Goal: Transaction & Acquisition: Purchase product/service

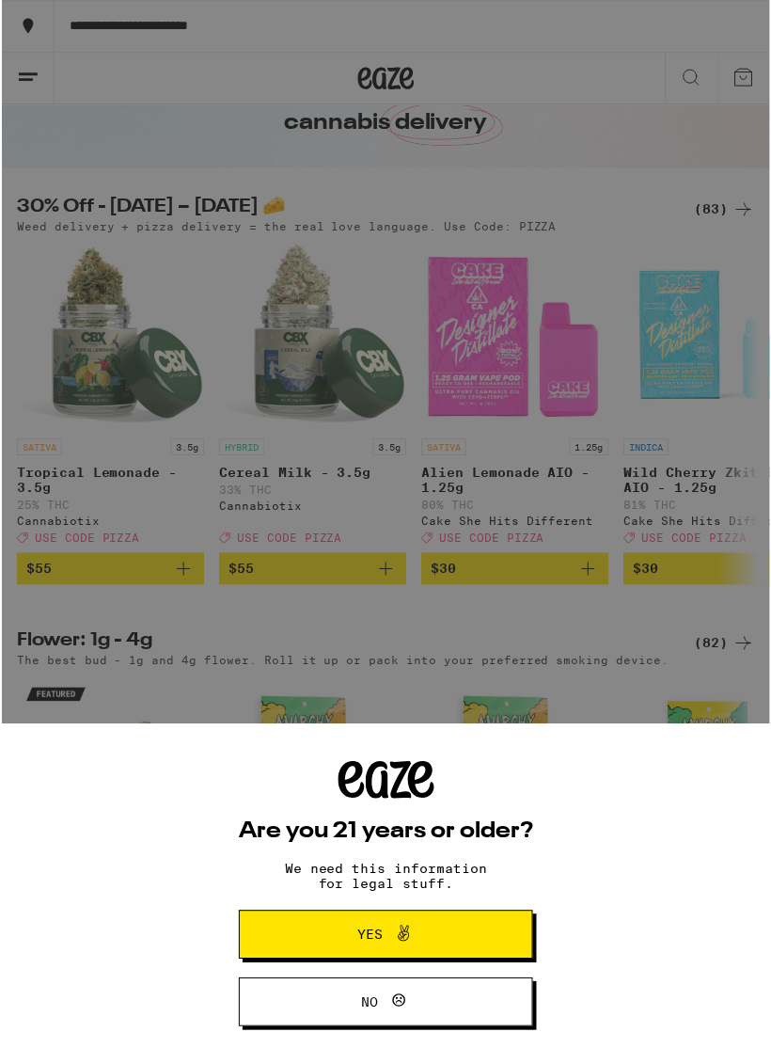
click at [331, 914] on button "Yes" at bounding box center [385, 938] width 295 height 49
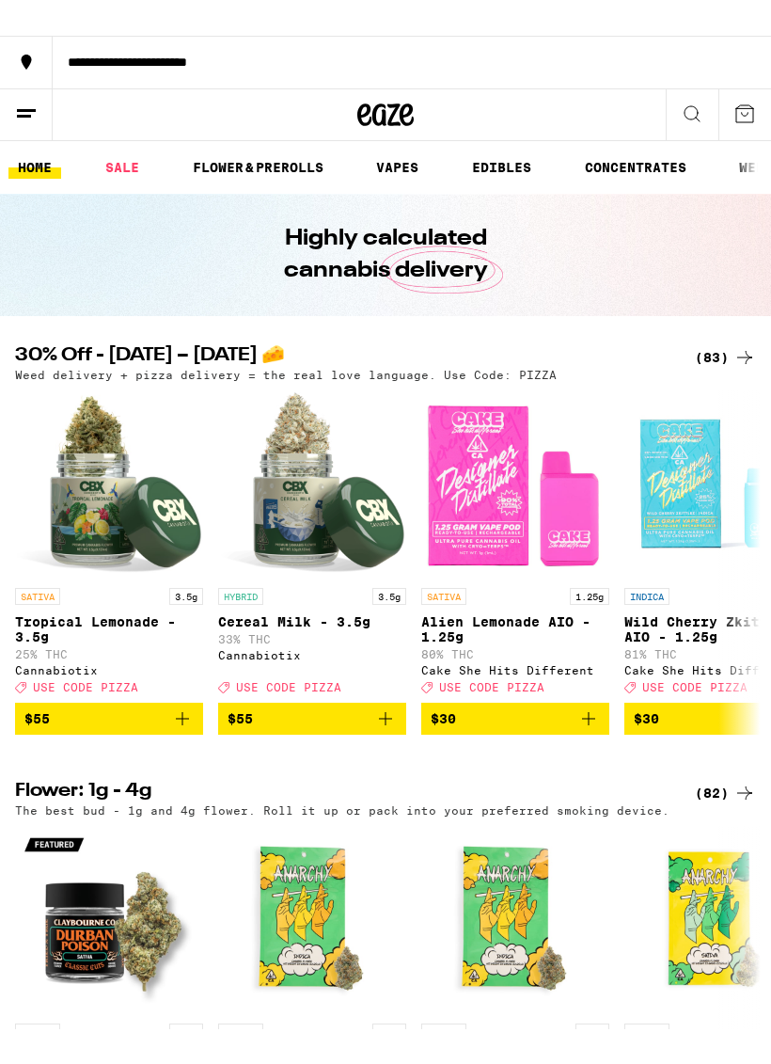
click at [128, 123] on link "SALE" at bounding box center [122, 131] width 53 height 23
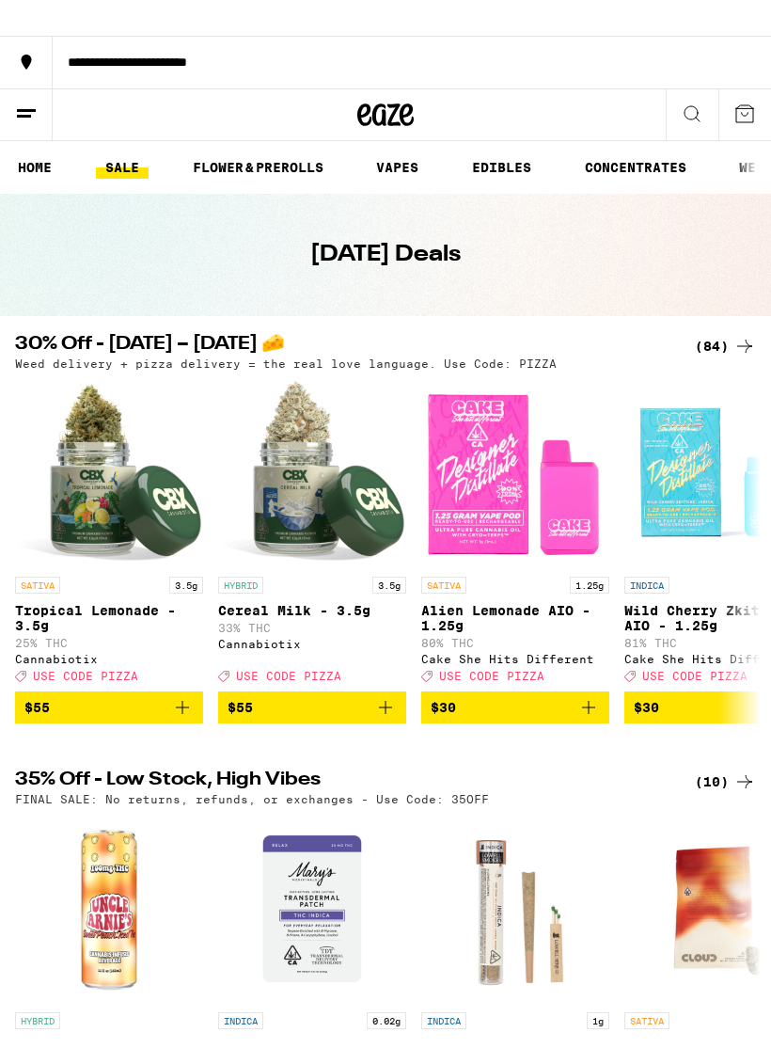
click at [244, 125] on link "FLOWER & PREROLLS" at bounding box center [258, 131] width 150 height 23
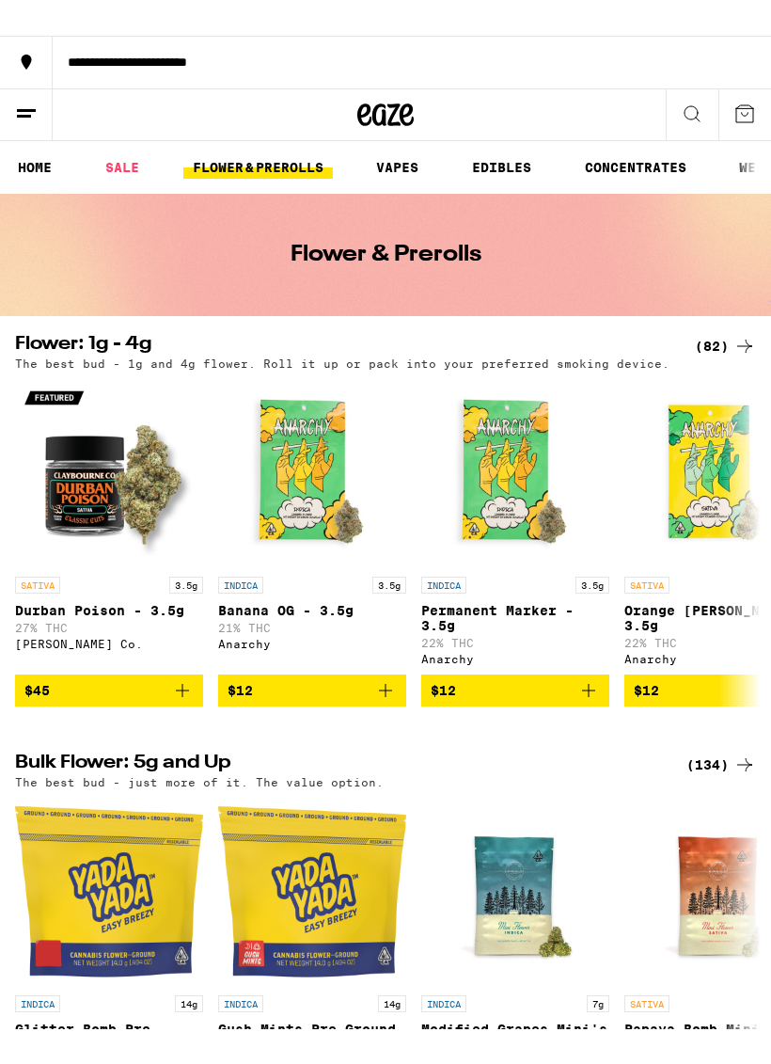
click at [710, 80] on button at bounding box center [692, 80] width 53 height 52
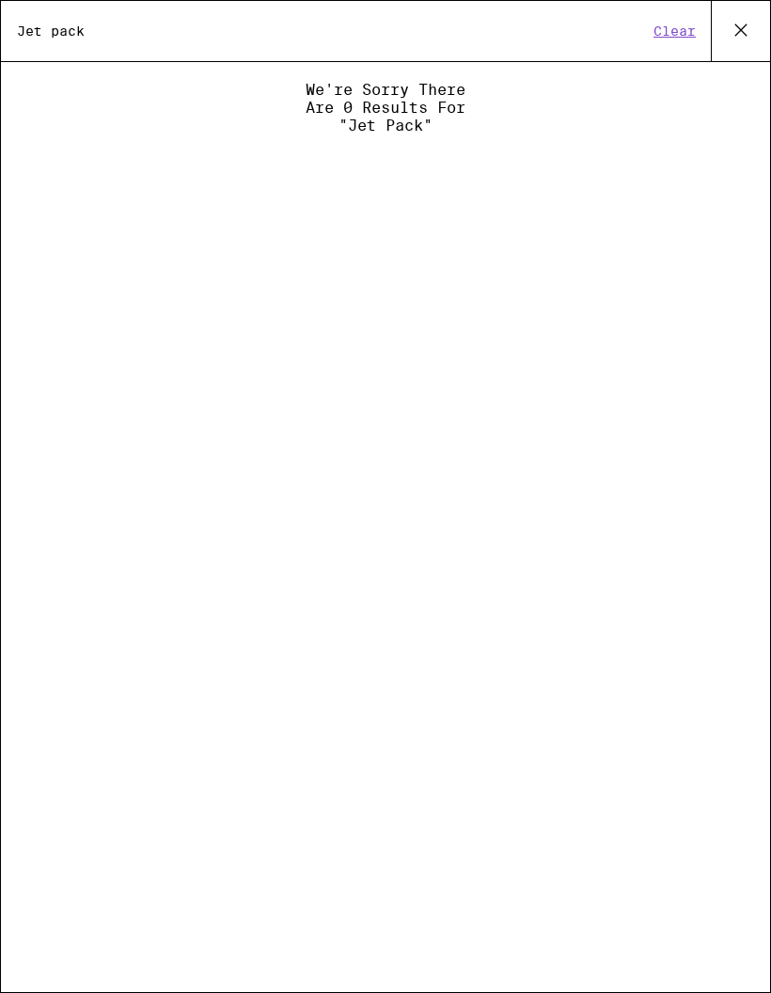
type input "Jet pack"
